Goal: Information Seeking & Learning: Learn about a topic

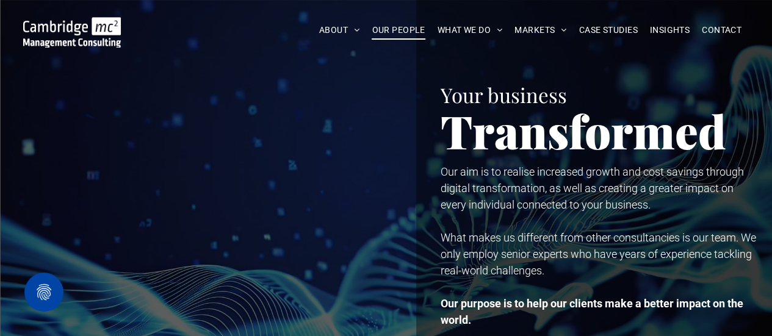
click at [395, 29] on span "OUR PEOPLE" at bounding box center [398, 30] width 53 height 19
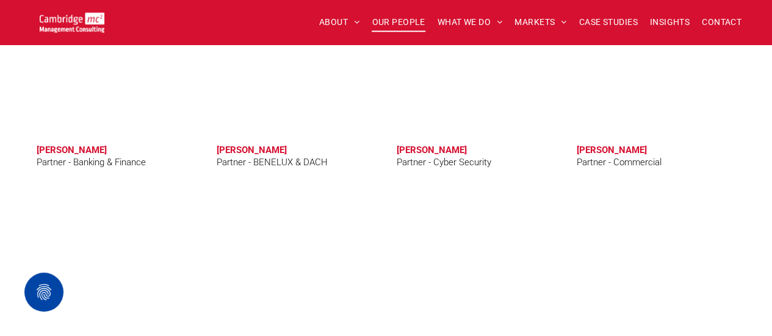
scroll to position [2551, 0]
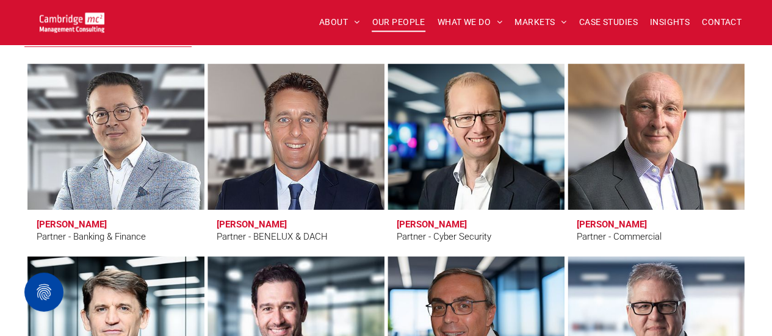
drag, startPoint x: 605, startPoint y: 221, endPoint x: 641, endPoint y: 165, distance: 66.7
click at [641, 165] on link at bounding box center [655, 136] width 187 height 155
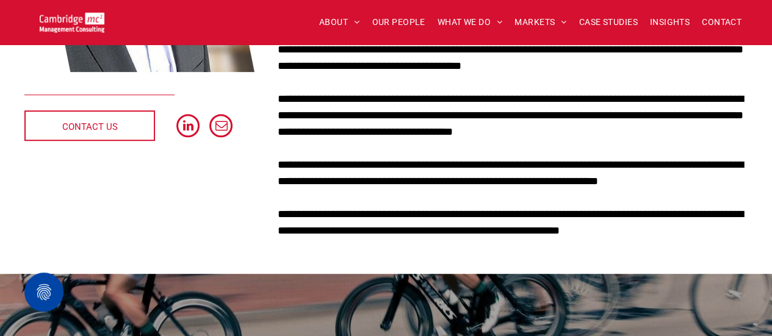
scroll to position [244, 0]
